Goal: Find specific page/section: Find specific page/section

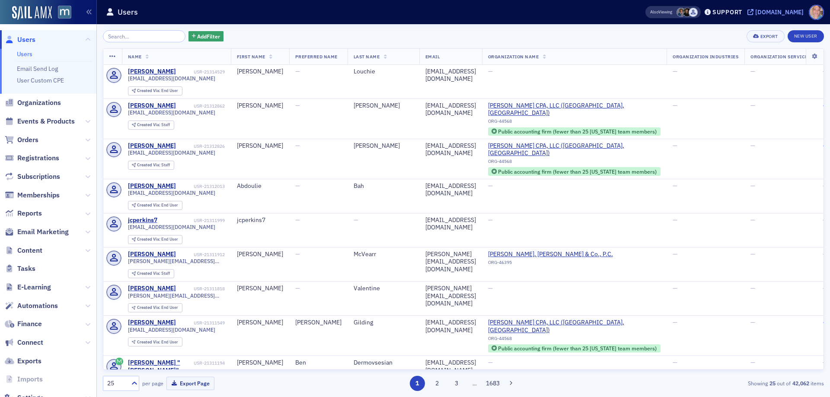
click at [791, 10] on div "[DOMAIN_NAME]" at bounding box center [779, 12] width 48 height 8
click at [35, 122] on span "Events & Products" at bounding box center [45, 122] width 57 height 10
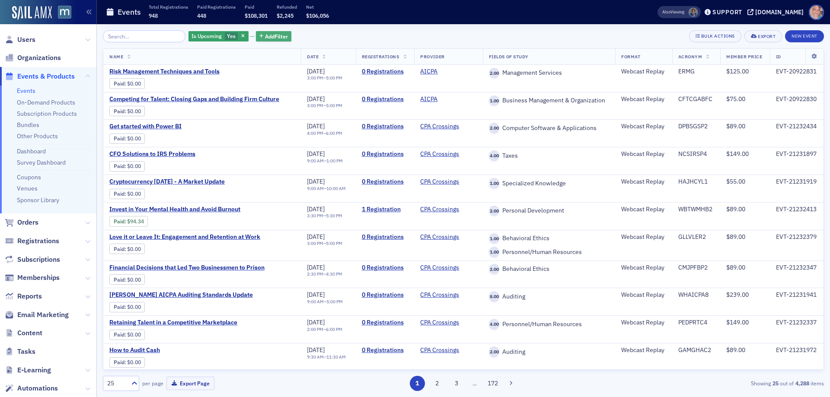
click at [265, 36] on span "Add Filter" at bounding box center [276, 36] width 23 height 8
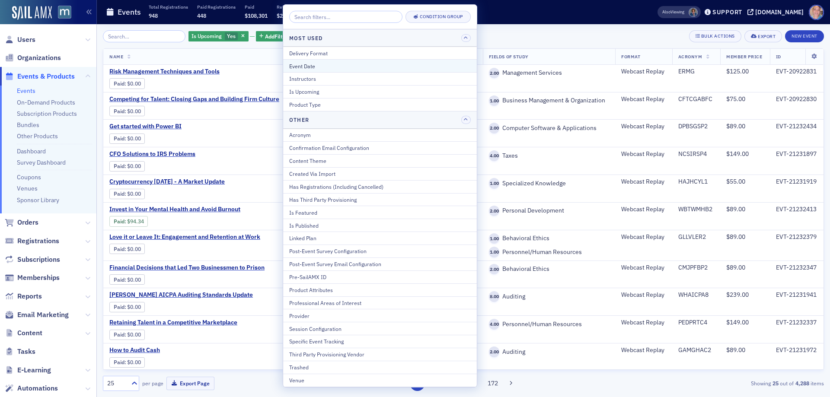
click at [326, 67] on div "Event Date" at bounding box center [380, 66] width 182 height 8
select select "8"
select select "2025"
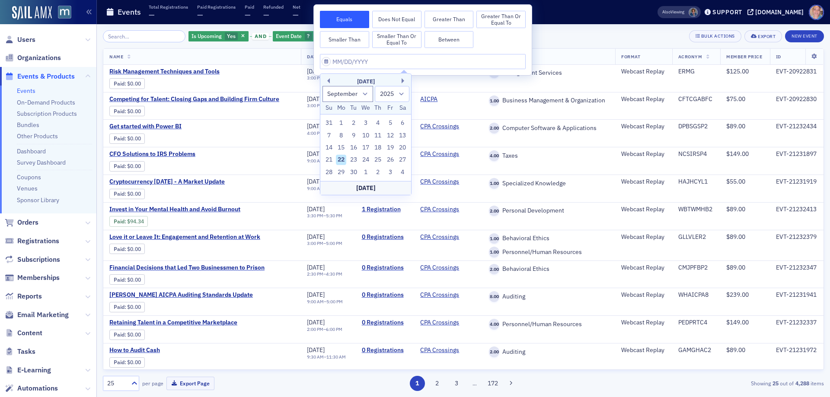
click at [352, 160] on div "23" at bounding box center [353, 160] width 10 height 10
type input "[DATE]"
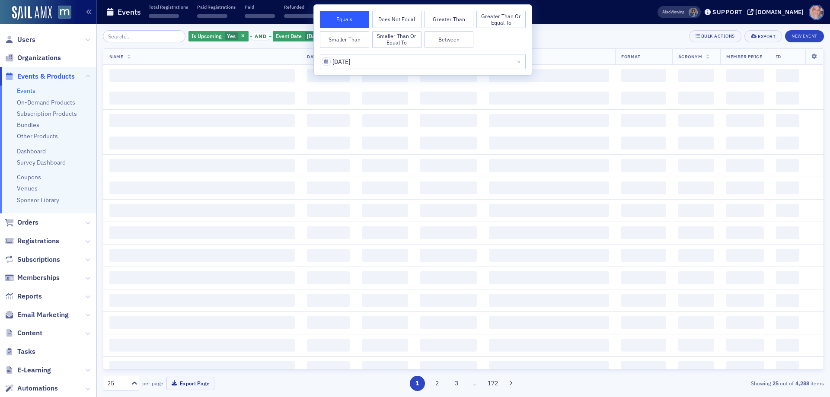
click at [581, 35] on div "Is Upcoming Yes and Event Date [DATE] Add Filter Bulk Actions Export New Event" at bounding box center [463, 36] width 721 height 12
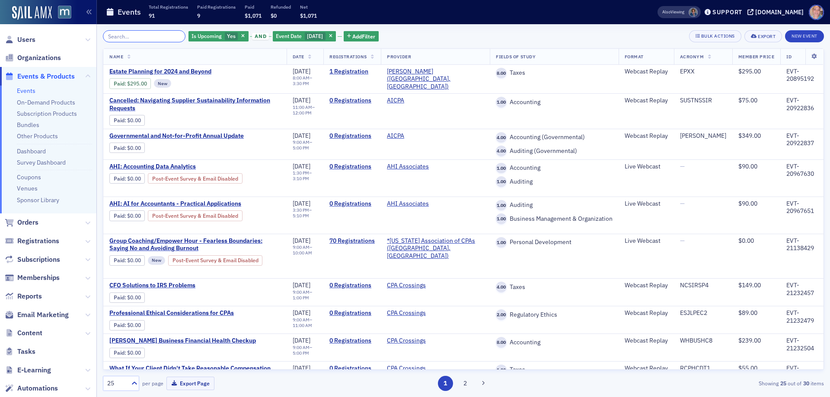
click at [171, 37] on input "search" at bounding box center [144, 36] width 83 height 12
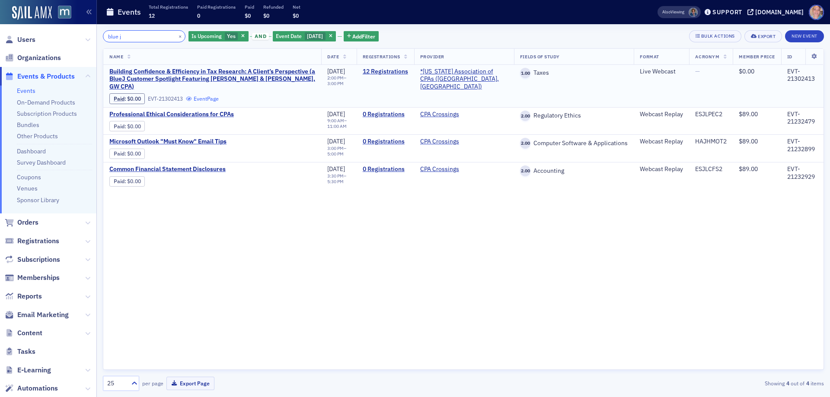
type input "blue j"
click at [176, 35] on button "×" at bounding box center [180, 36] width 8 height 8
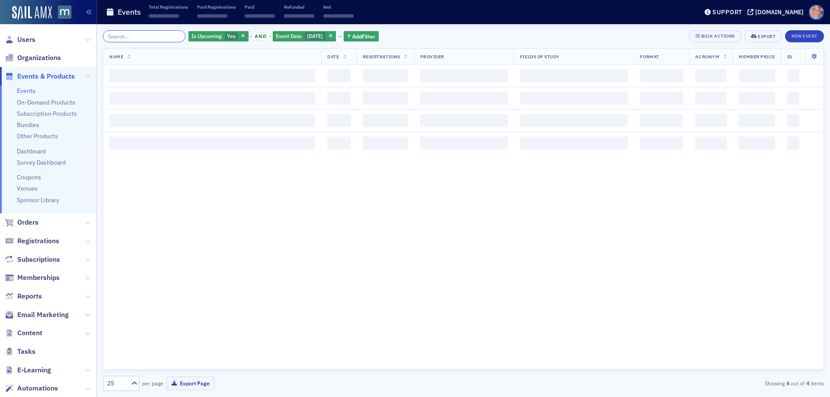
click at [129, 35] on input "search" at bounding box center [144, 36] width 83 height 12
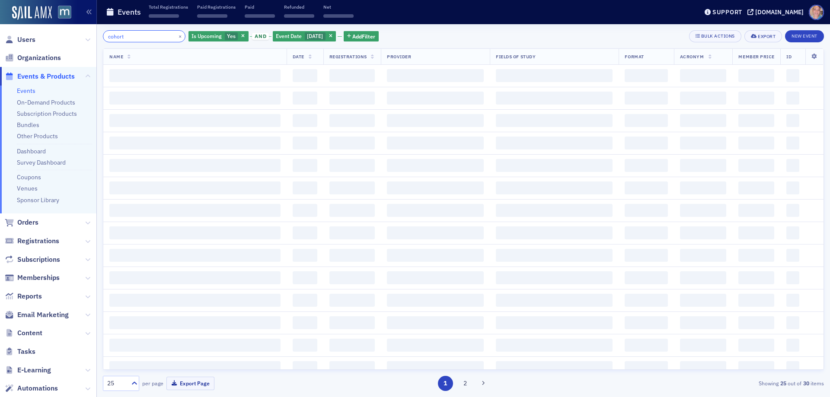
type input "cohort"
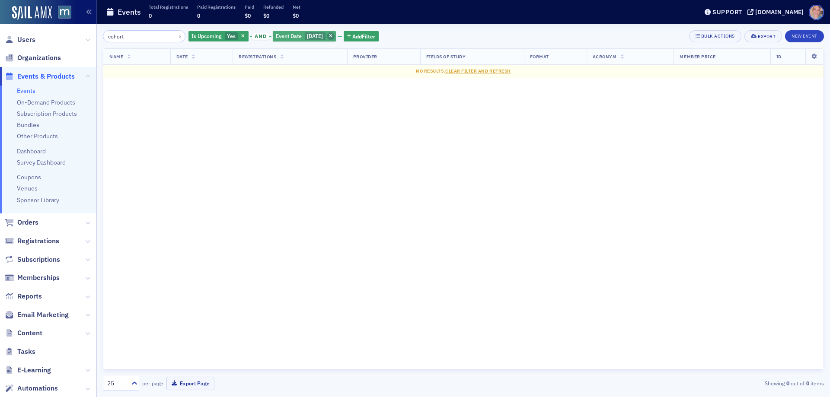
click at [332, 37] on icon "button" at bounding box center [330, 36] width 3 height 5
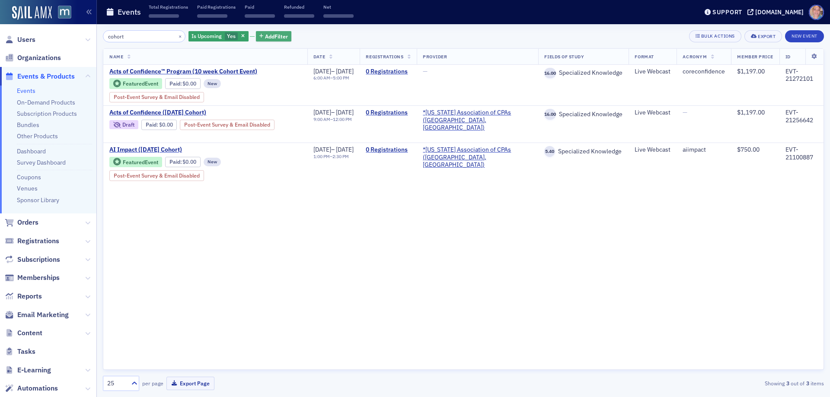
click at [265, 35] on span "Add Filter" at bounding box center [276, 36] width 23 height 8
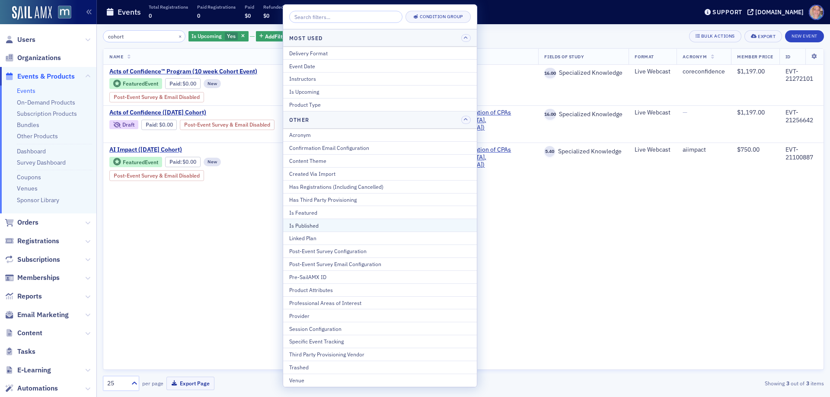
click at [321, 228] on div "Is Published" at bounding box center [380, 226] width 182 height 8
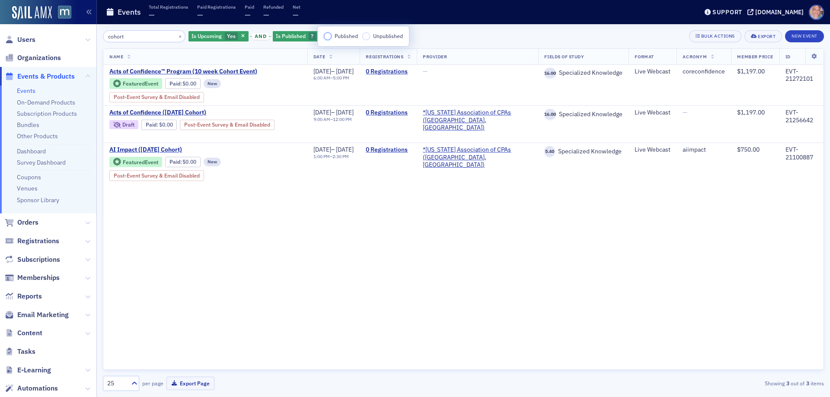
click at [327, 36] on input "Published" at bounding box center [328, 36] width 8 height 8
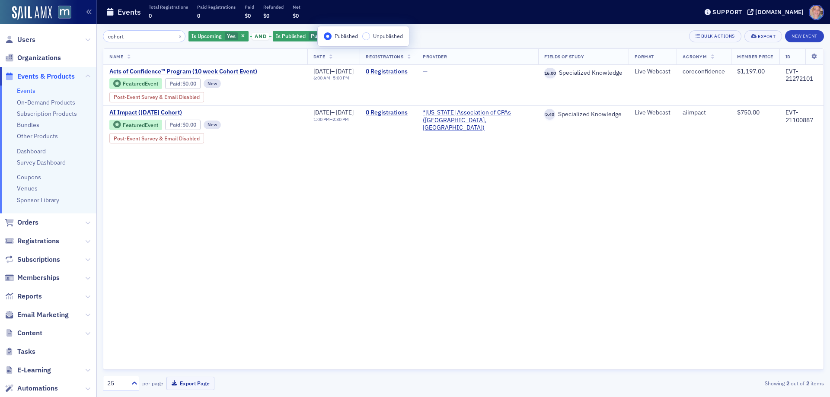
click at [447, 39] on div "cohort × Is Upcoming Yes and Is Published Published Add Filter Bulk Actions Exp…" at bounding box center [463, 36] width 721 height 12
